Goal: Information Seeking & Learning: Learn about a topic

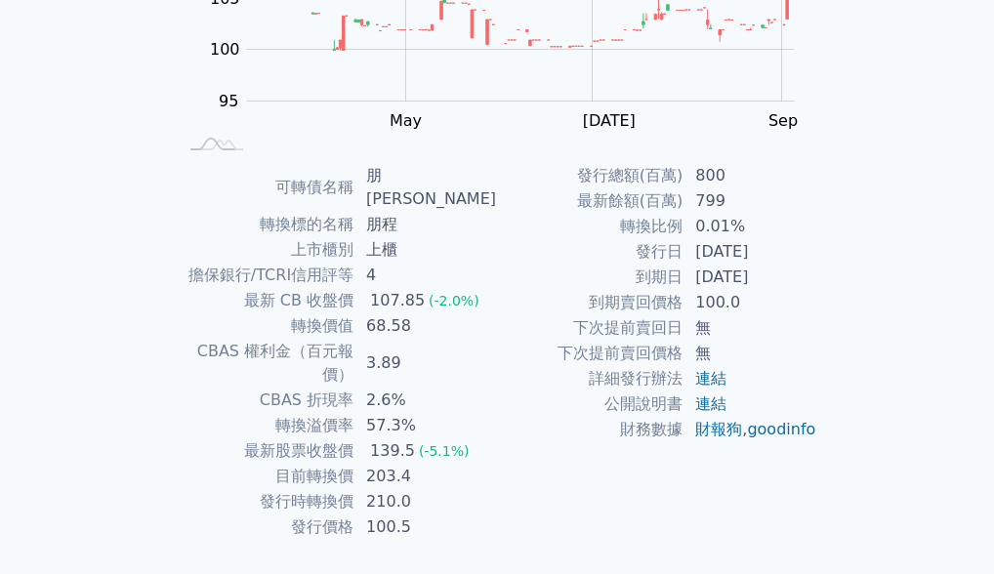
scroll to position [330, 0]
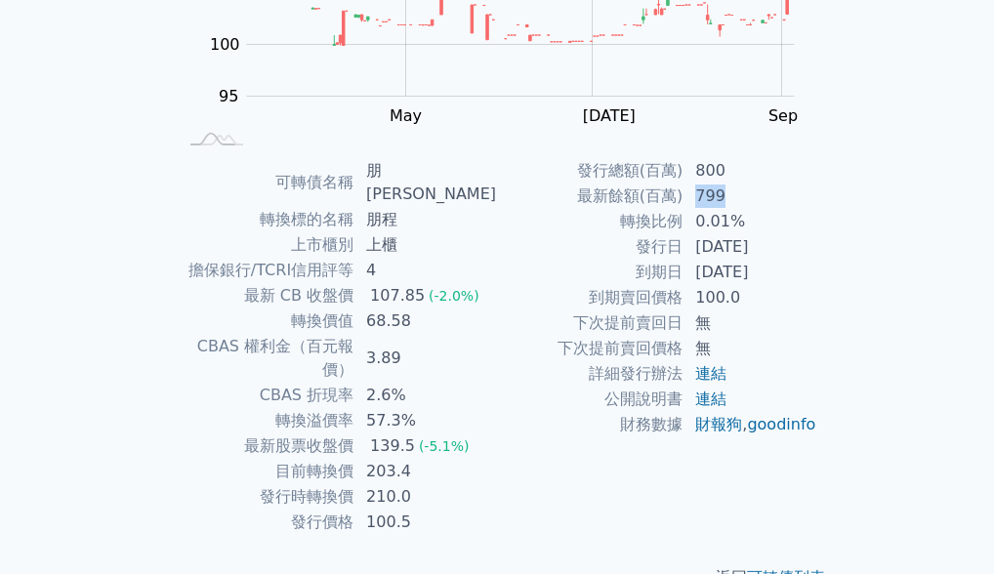
drag, startPoint x: 693, startPoint y: 196, endPoint x: 744, endPoint y: 197, distance: 50.8
click at [744, 197] on td "799" at bounding box center [750, 196] width 134 height 25
drag, startPoint x: 414, startPoint y: 431, endPoint x: 370, endPoint y: 422, distance: 44.8
click at [370, 459] on td "203.4" at bounding box center [425, 471] width 143 height 25
drag, startPoint x: 641, startPoint y: 272, endPoint x: 772, endPoint y: 270, distance: 130.8
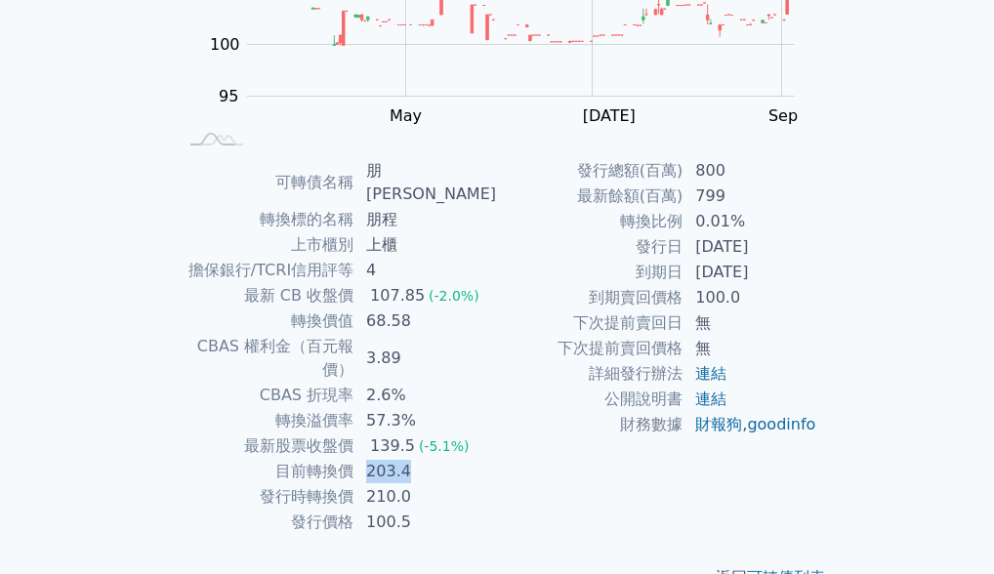
click at [770, 270] on tr "到期日 [DATE]" at bounding box center [657, 272] width 320 height 25
click at [827, 304] on div "可轉債名稱 朋程一 轉換標的名稱 朋程 上市櫃別 上櫃 擔保銀行/TCRI信用評等 4 最新 CB 收盤價 107.85 (-2.0%) 轉換價值 68.58…" at bounding box center [496, 346] width 687 height 377
drag, startPoint x: 423, startPoint y: 423, endPoint x: 393, endPoint y: 424, distance: 29.3
click at [393, 459] on td "203.4" at bounding box center [425, 471] width 143 height 25
drag, startPoint x: 783, startPoint y: 278, endPoint x: 676, endPoint y: 273, distance: 107.5
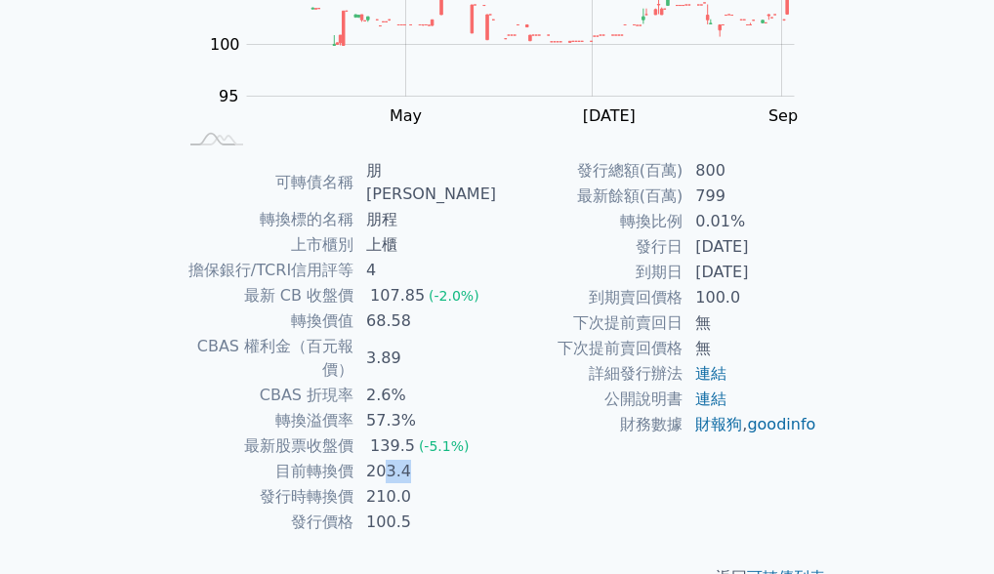
click at [676, 273] on tr "到期日 [DATE]" at bounding box center [657, 272] width 320 height 25
click at [821, 193] on div "可轉債名稱 朋程一 轉換標的名稱 朋程 上市櫃別 上櫃 擔保銀行/TCRI信用評等 4 最新 CB 收盤價 107.85 (-2.0%) 轉換價值 68.58…" at bounding box center [496, 346] width 687 height 377
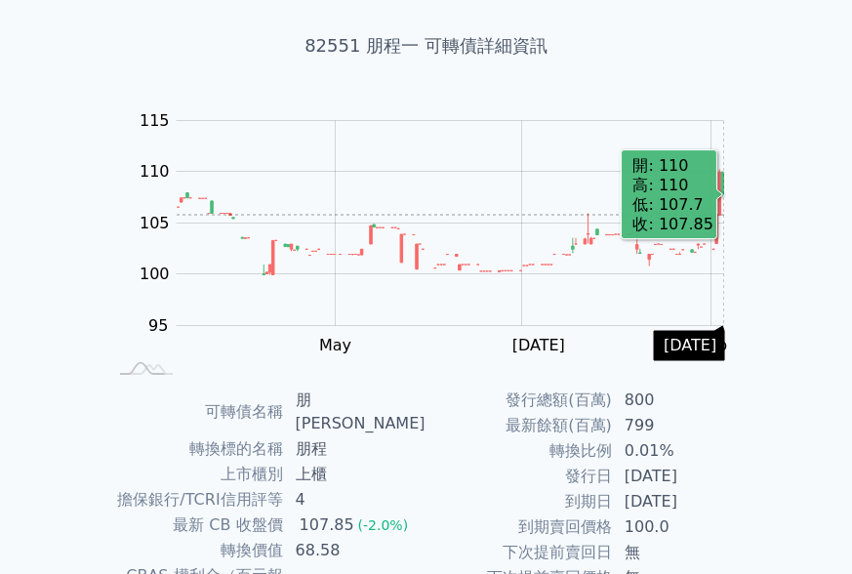
scroll to position [135, 0]
